Goal: Find specific page/section: Find specific page/section

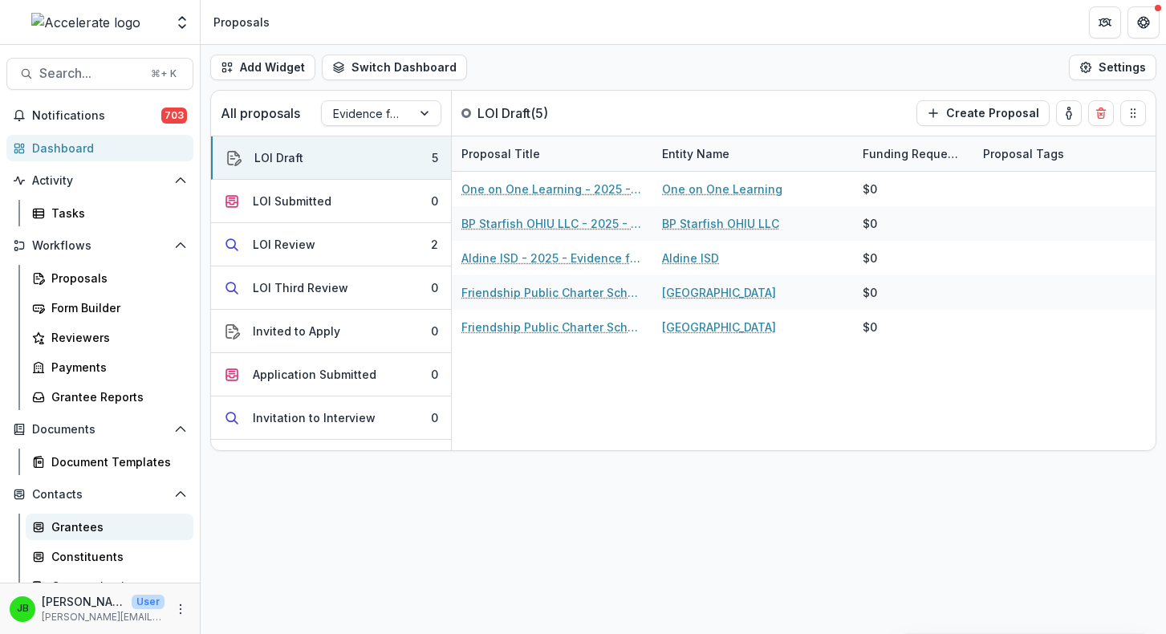
click at [84, 525] on div "Grantees" at bounding box center [115, 526] width 129 height 17
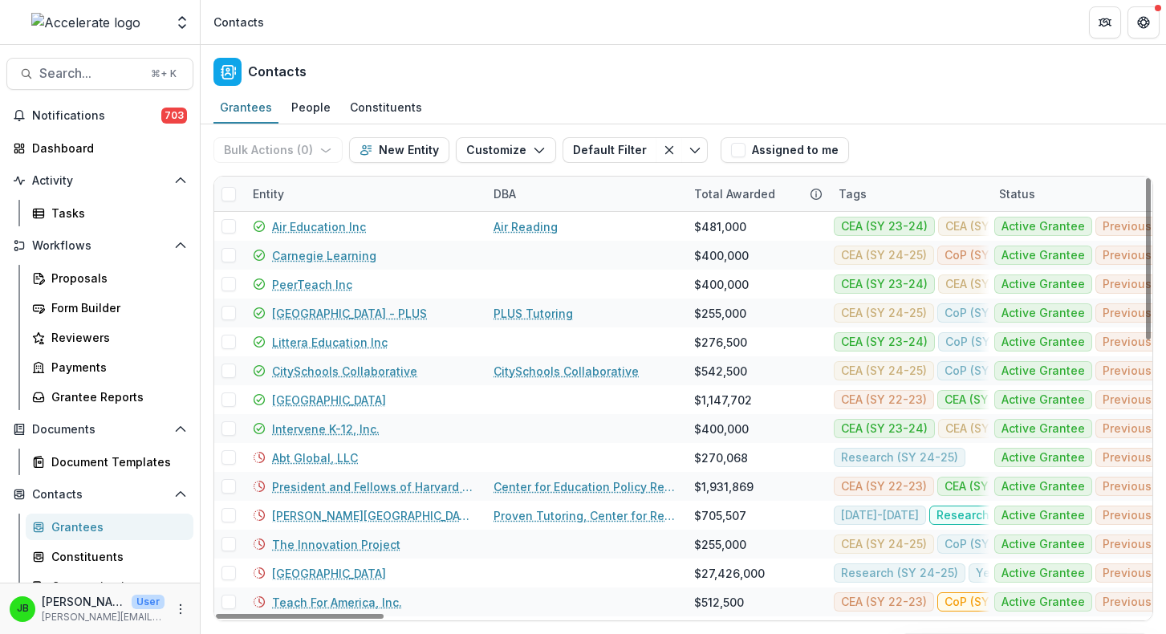
click at [274, 199] on div "Entity" at bounding box center [268, 193] width 51 height 17
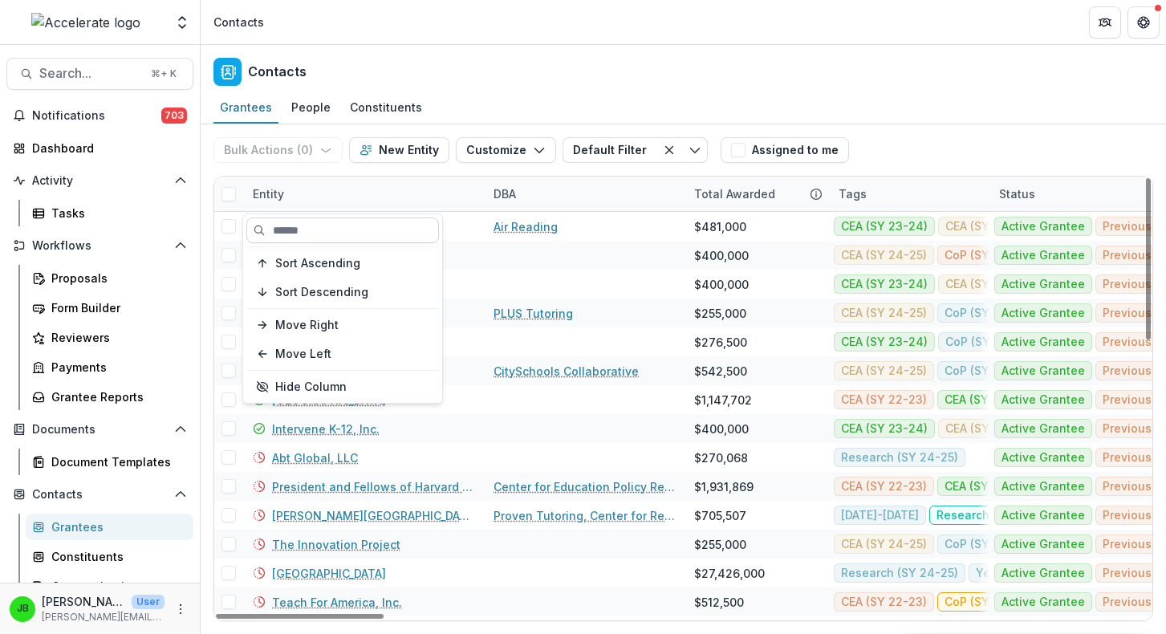
click at [302, 225] on input at bounding box center [342, 230] width 193 height 26
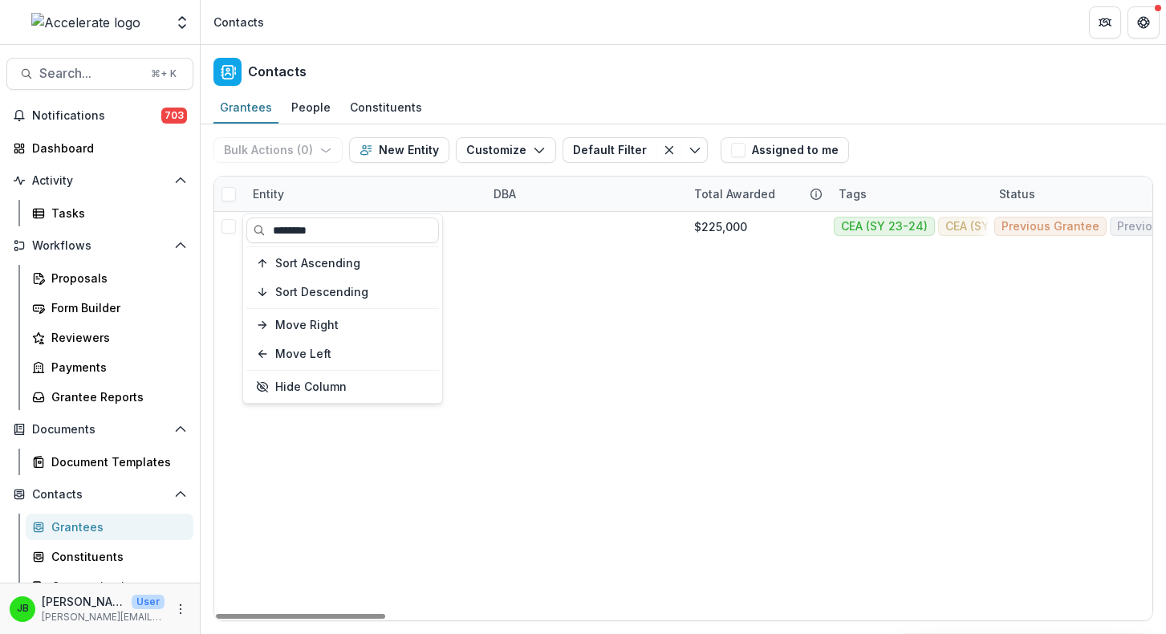
type input "********"
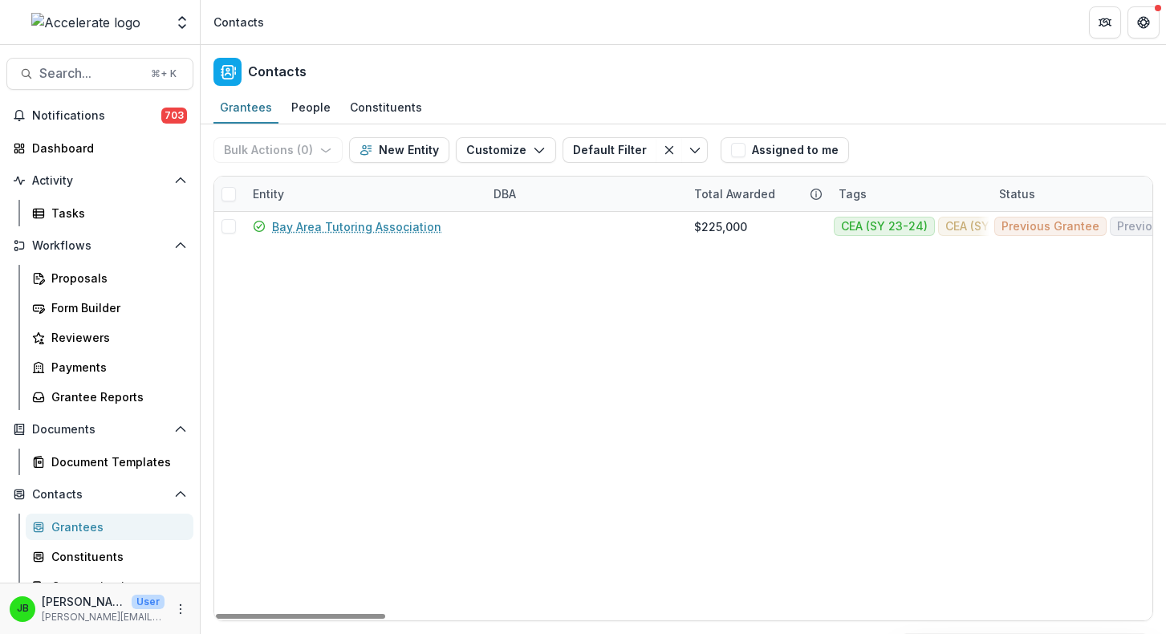
click at [510, 2] on header "Contacts" at bounding box center [683, 22] width 965 height 44
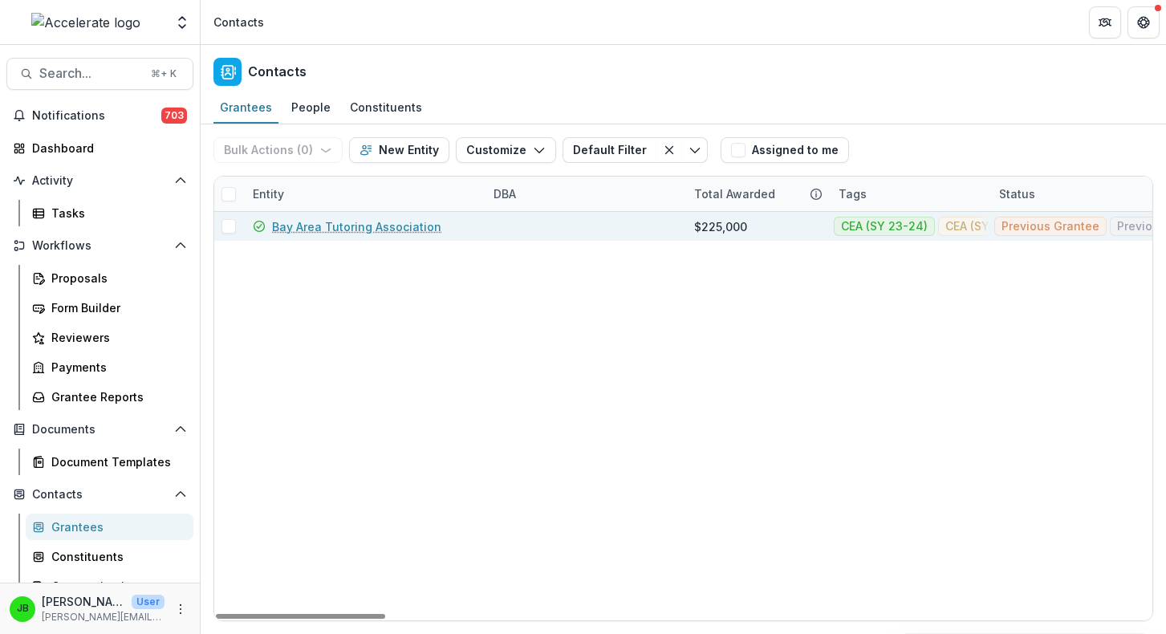
click at [383, 222] on link "Bay Area Tutoring Association" at bounding box center [356, 226] width 169 height 17
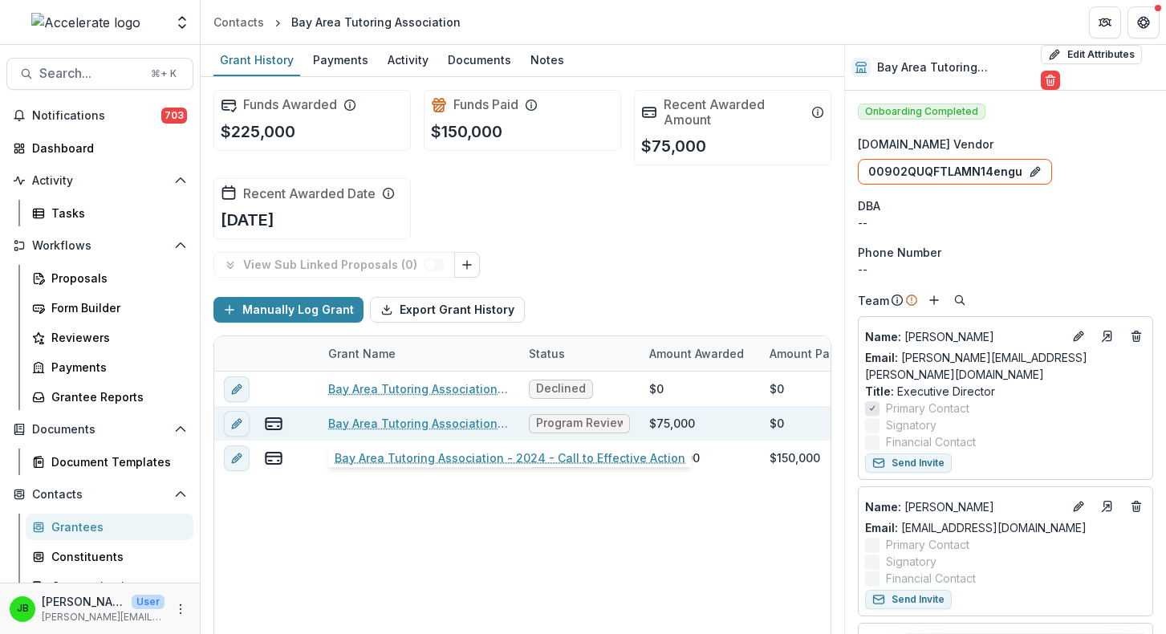
click at [486, 425] on link "Bay Area Tutoring Association - 2024 - Call to Effective Action" at bounding box center [418, 423] width 181 height 17
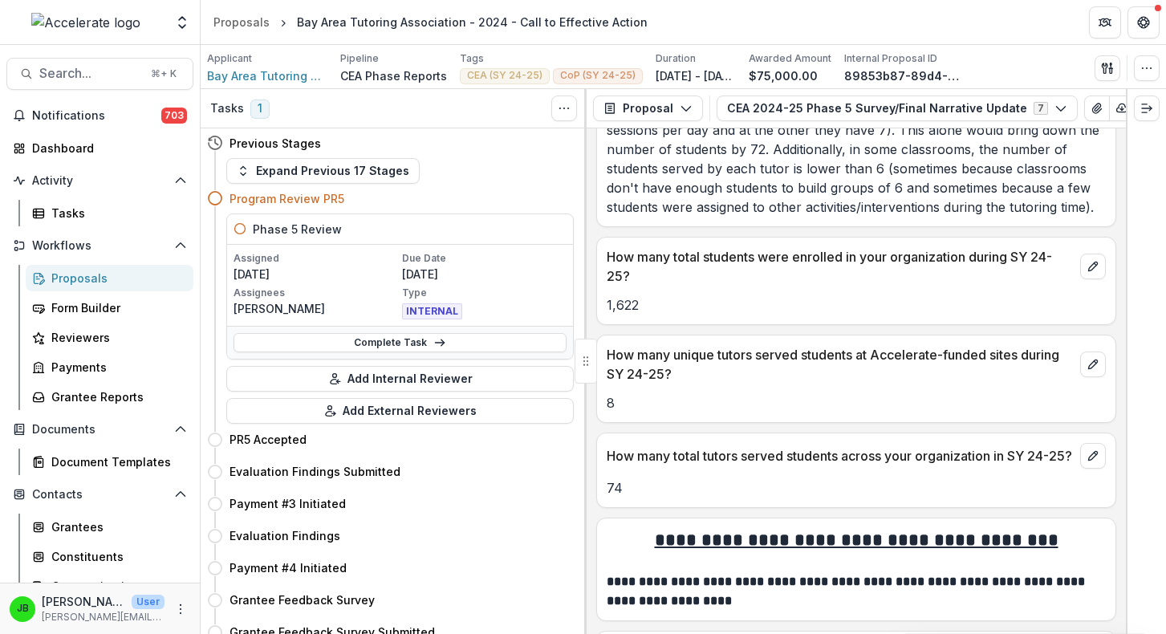
scroll to position [1809, 0]
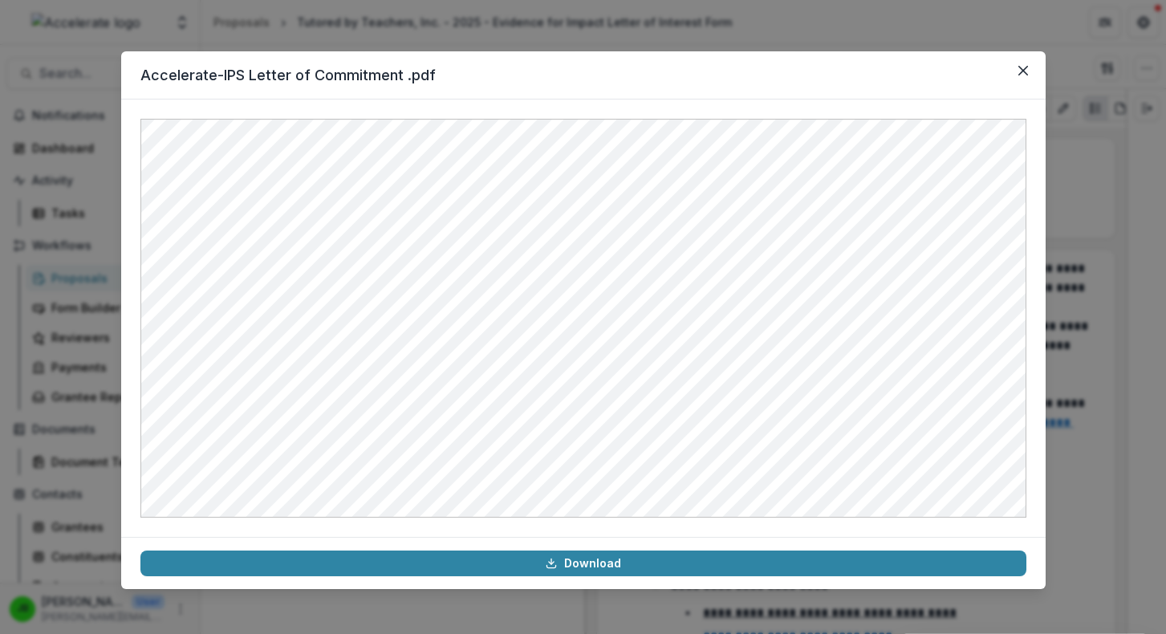
scroll to position [9608, 0]
